Goal: Information Seeking & Learning: Check status

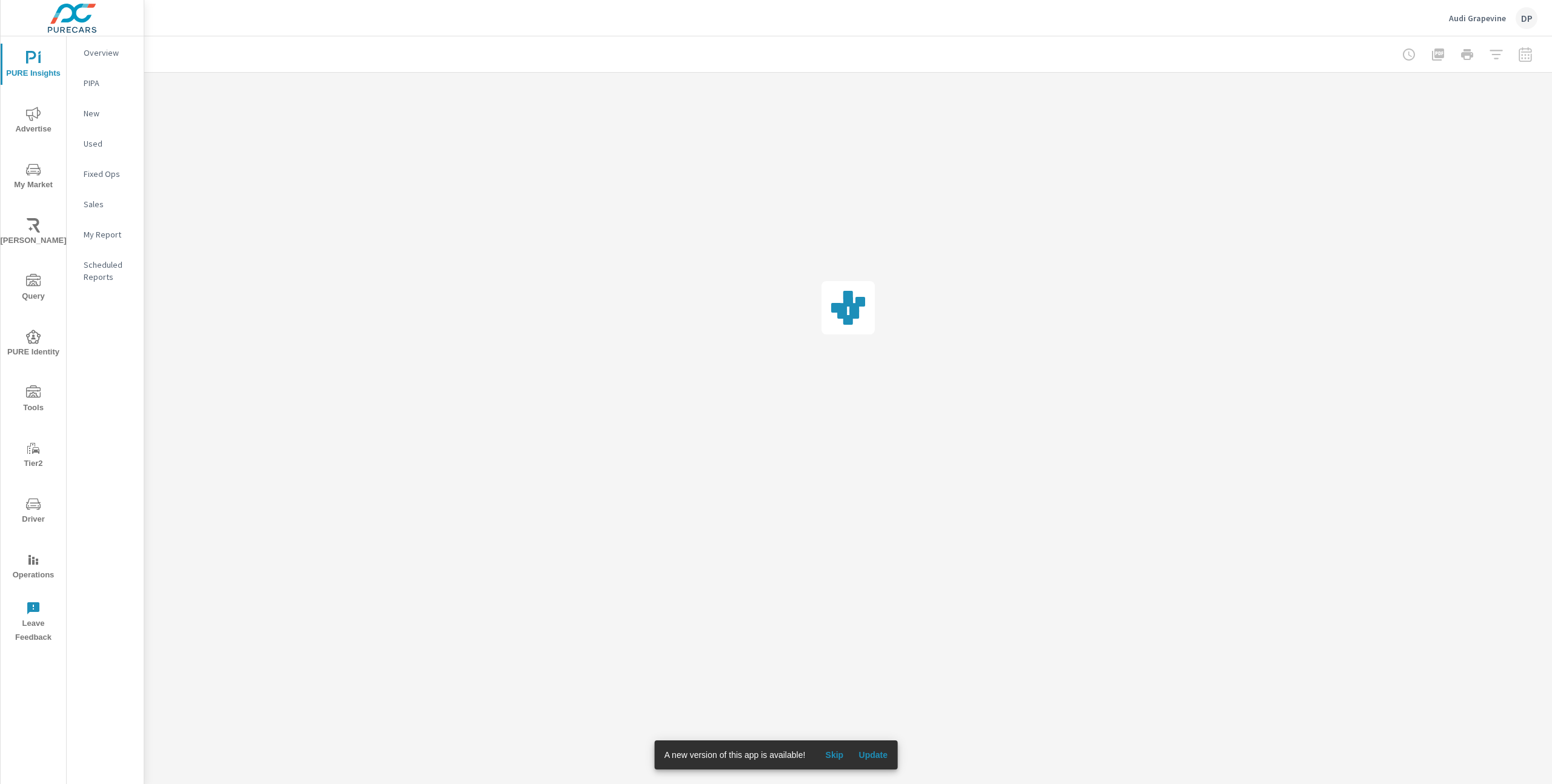
click at [875, 753] on span "Update" at bounding box center [873, 755] width 29 height 11
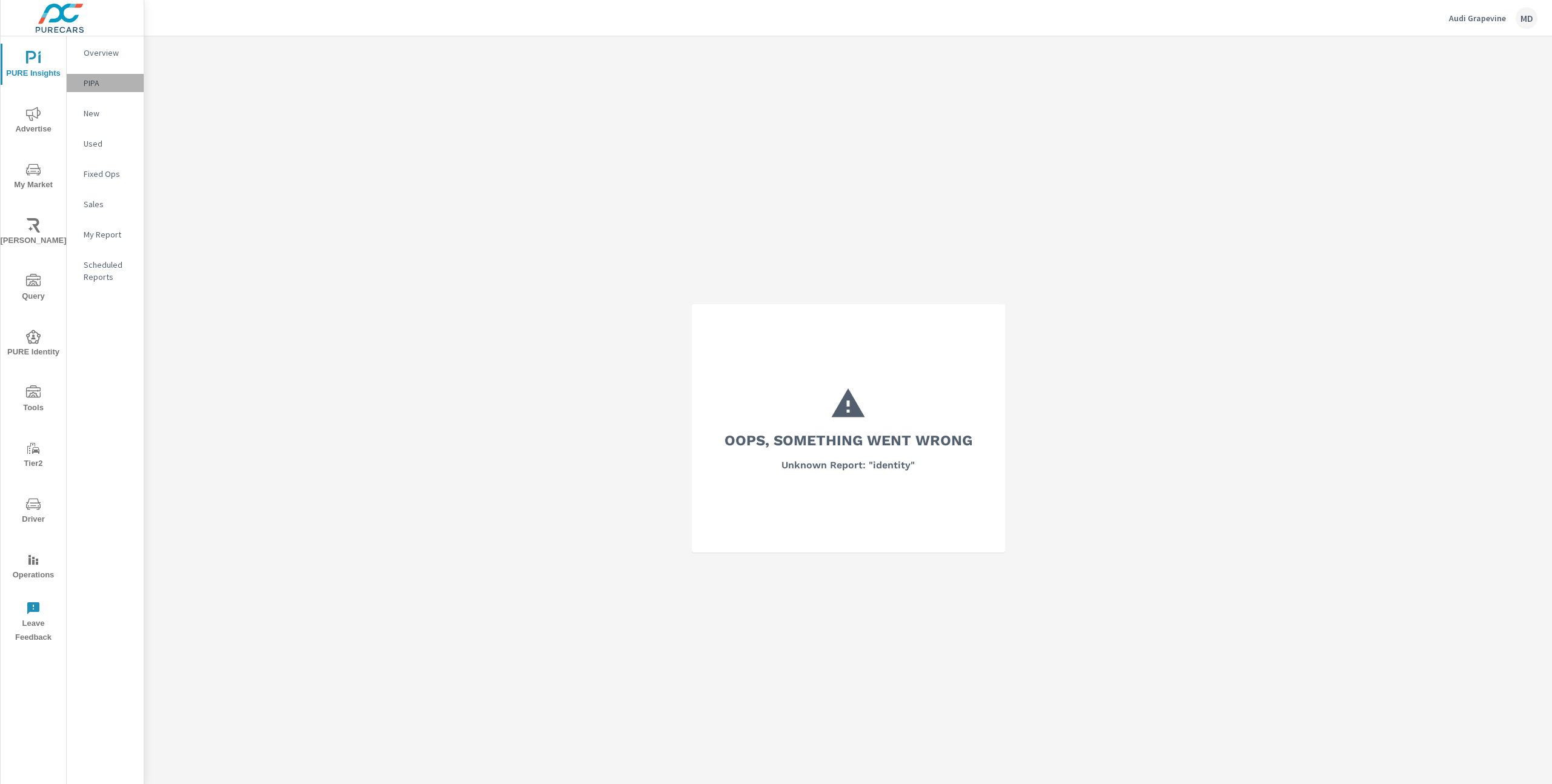
click at [92, 86] on p "PIPA" at bounding box center [109, 82] width 51 height 12
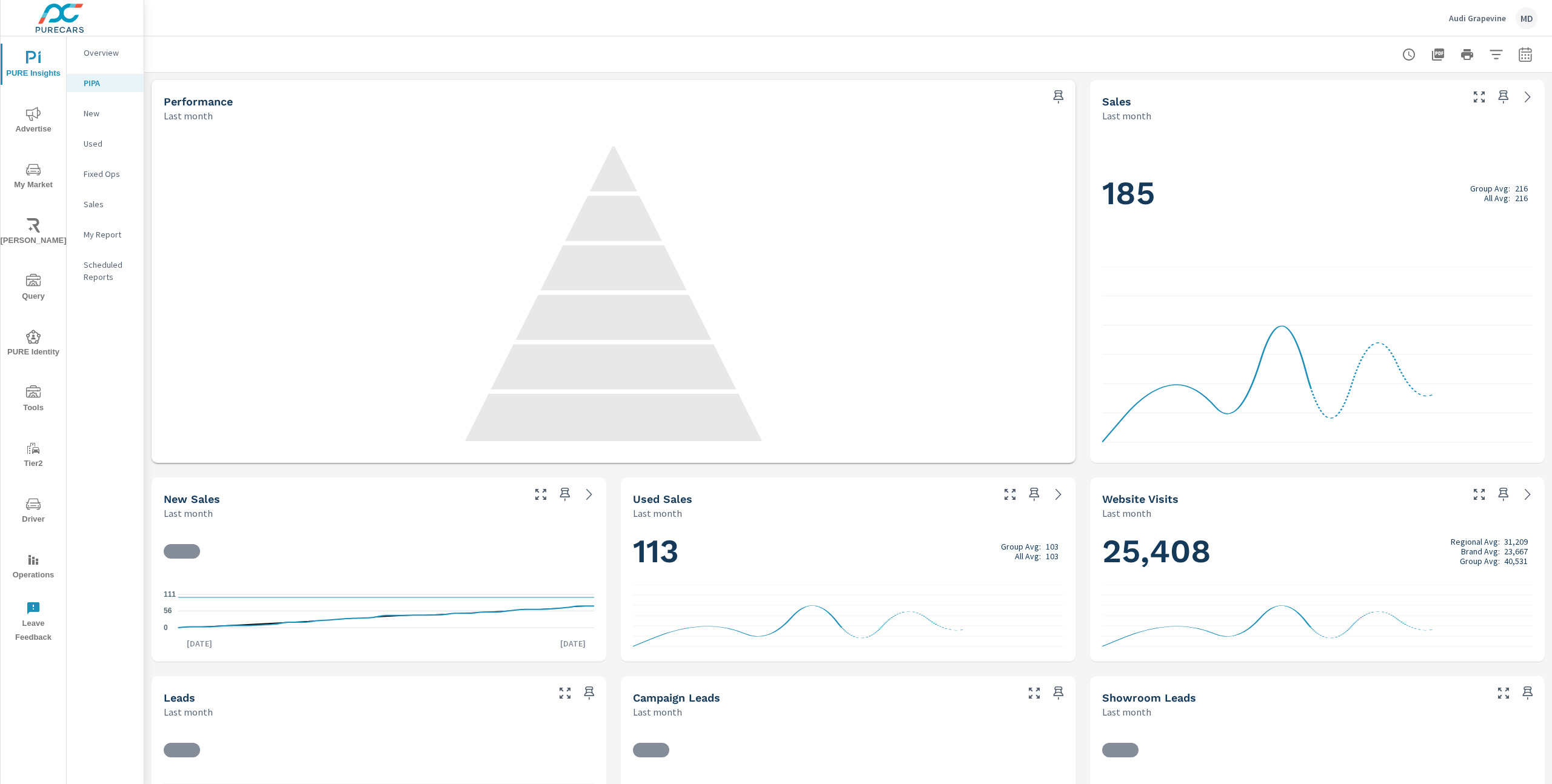
click at [33, 337] on icon "nav menu" at bounding box center [33, 338] width 5 height 3
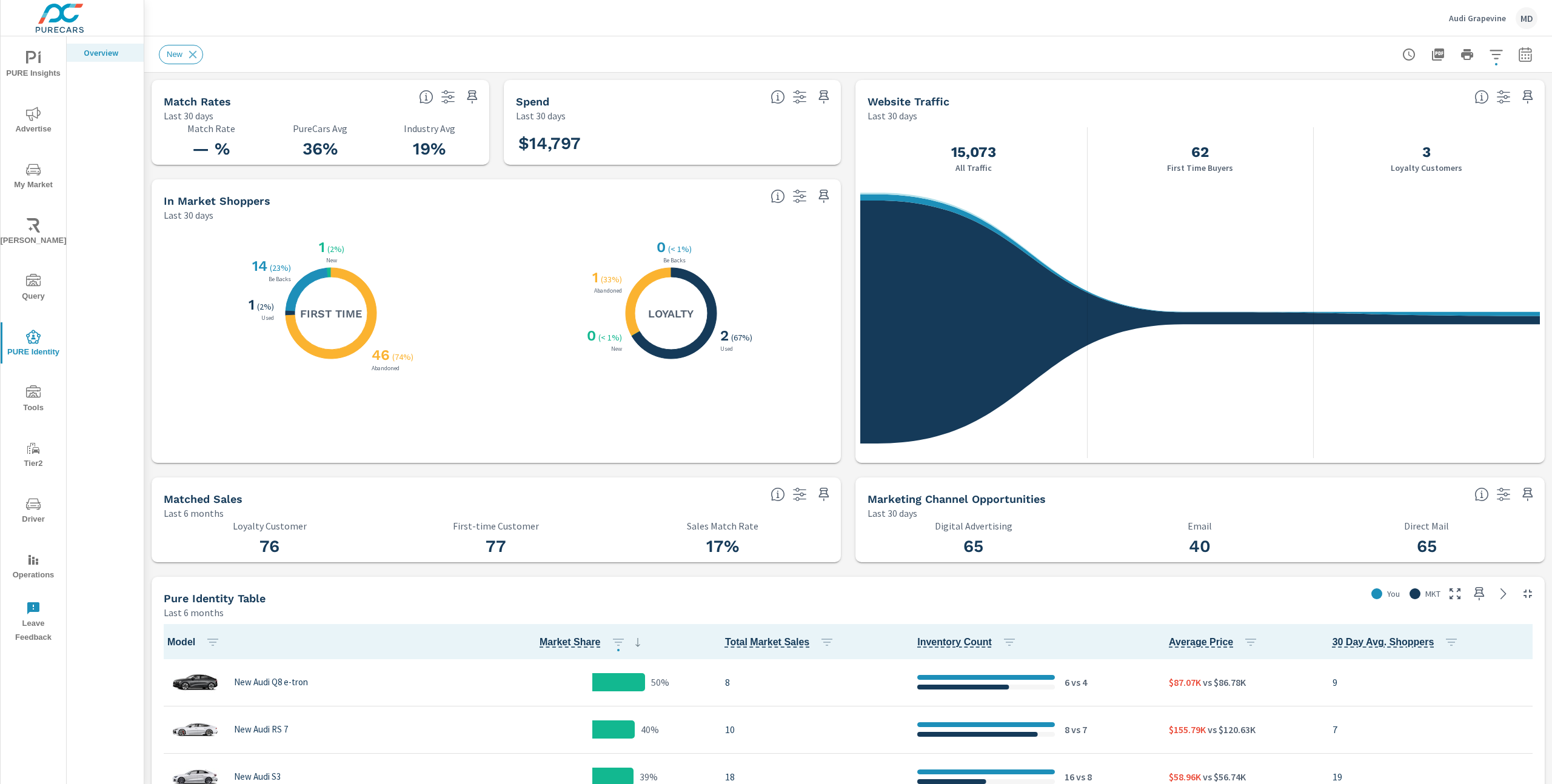
scroll to position [1, 0]
